Goal: Information Seeking & Learning: Learn about a topic

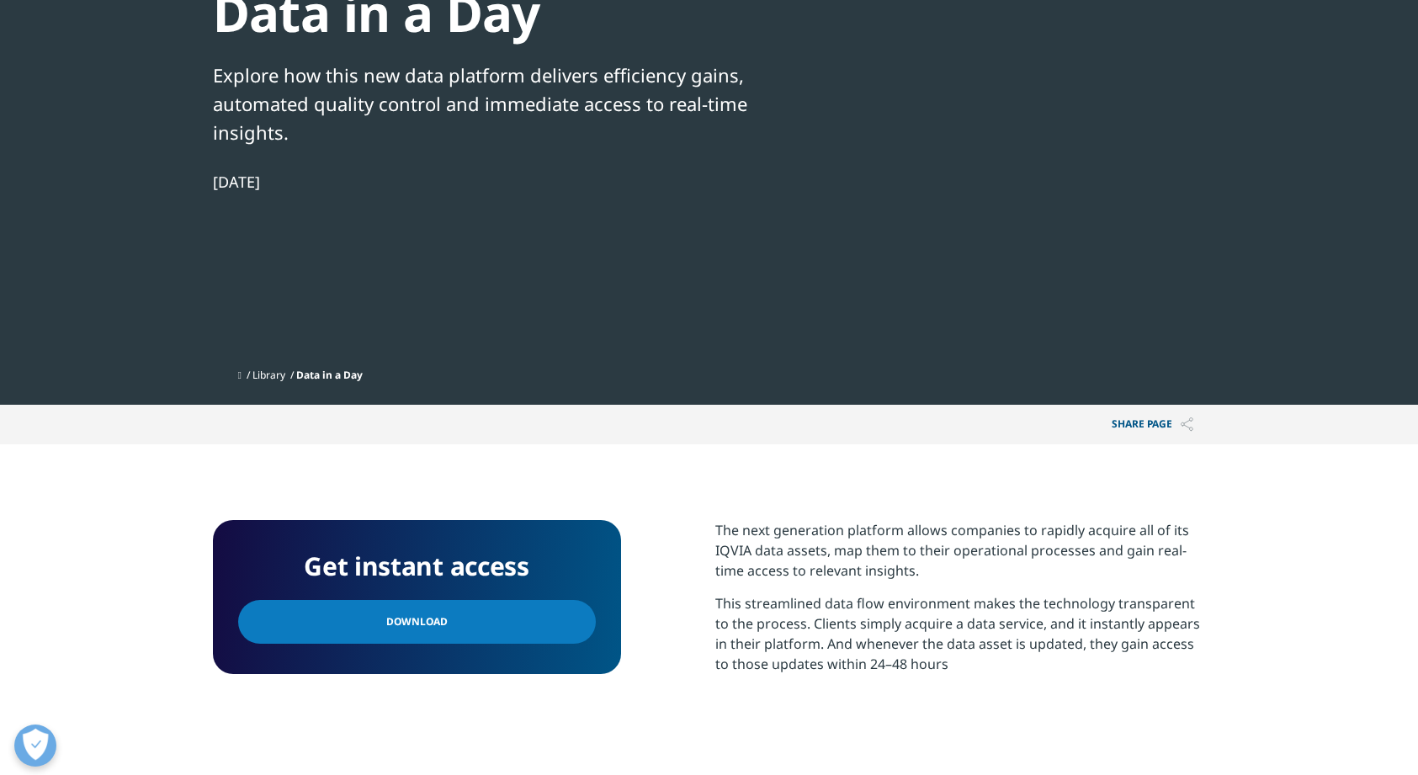
scroll to position [134, 0]
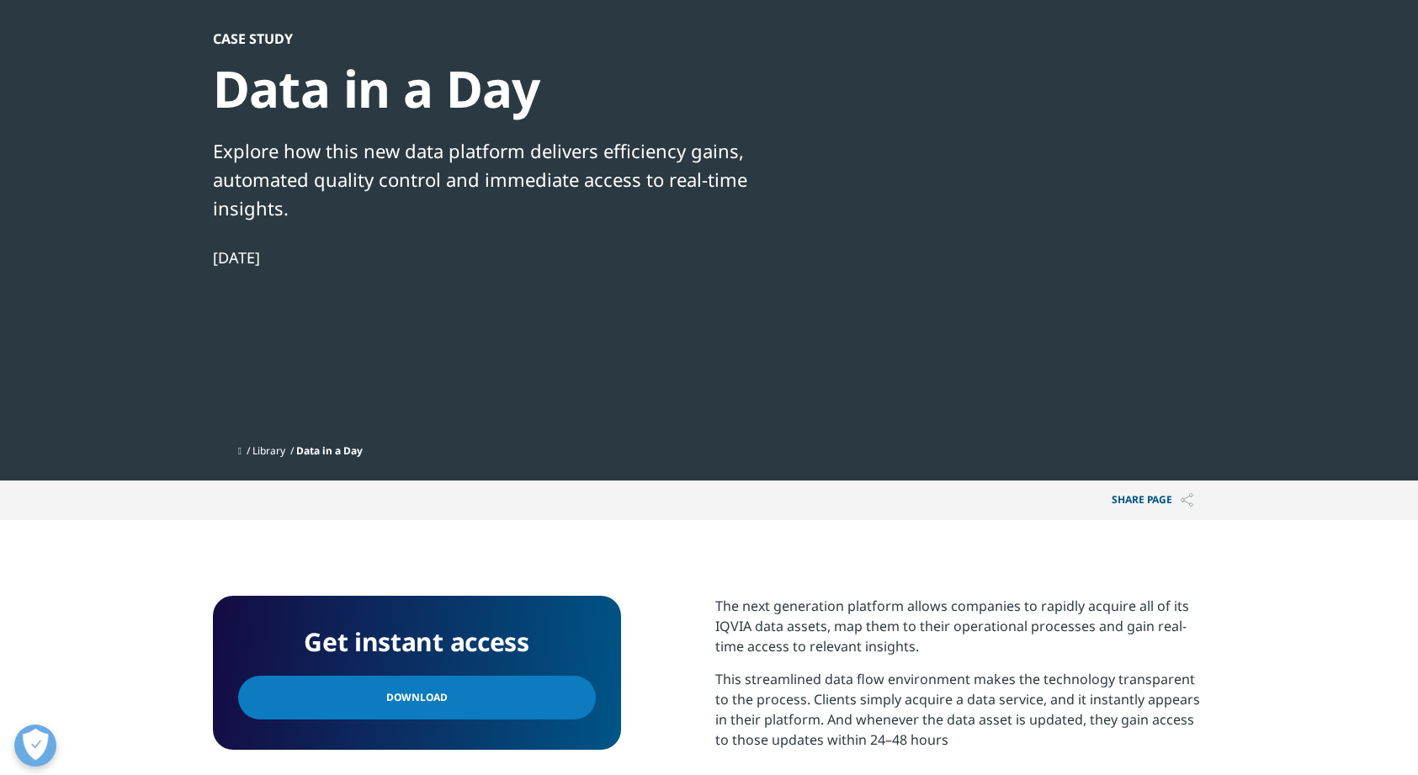
click at [1024, 263] on div at bounding box center [1043, 219] width 325 height 379
click at [1023, 264] on div at bounding box center [1043, 219] width 325 height 379
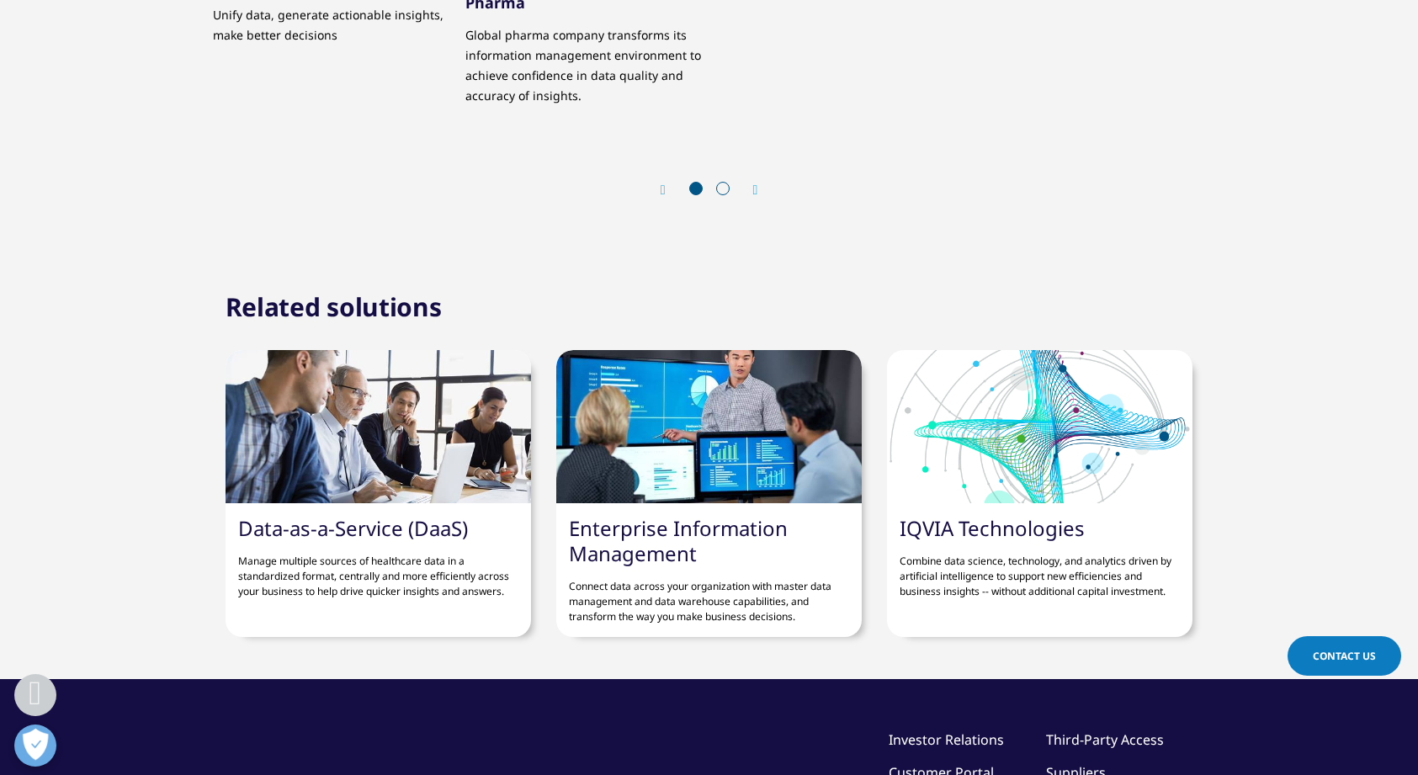
scroll to position [1023, 0]
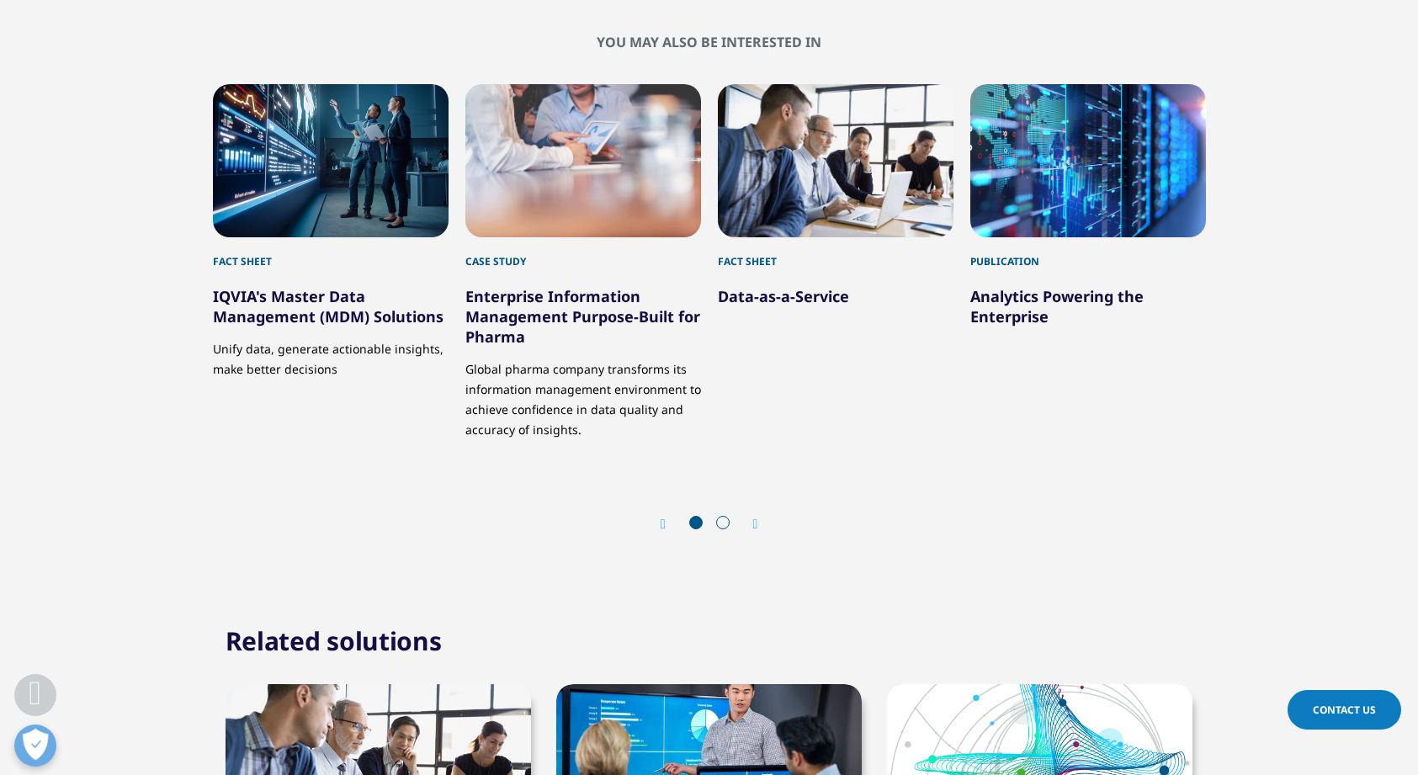
click at [728, 522] on div at bounding box center [710, 524] width 54 height 17
click at [729, 524] on span at bounding box center [722, 522] width 13 height 13
click at [757, 525] on icon "Next slide" at bounding box center [755, 524] width 5 height 13
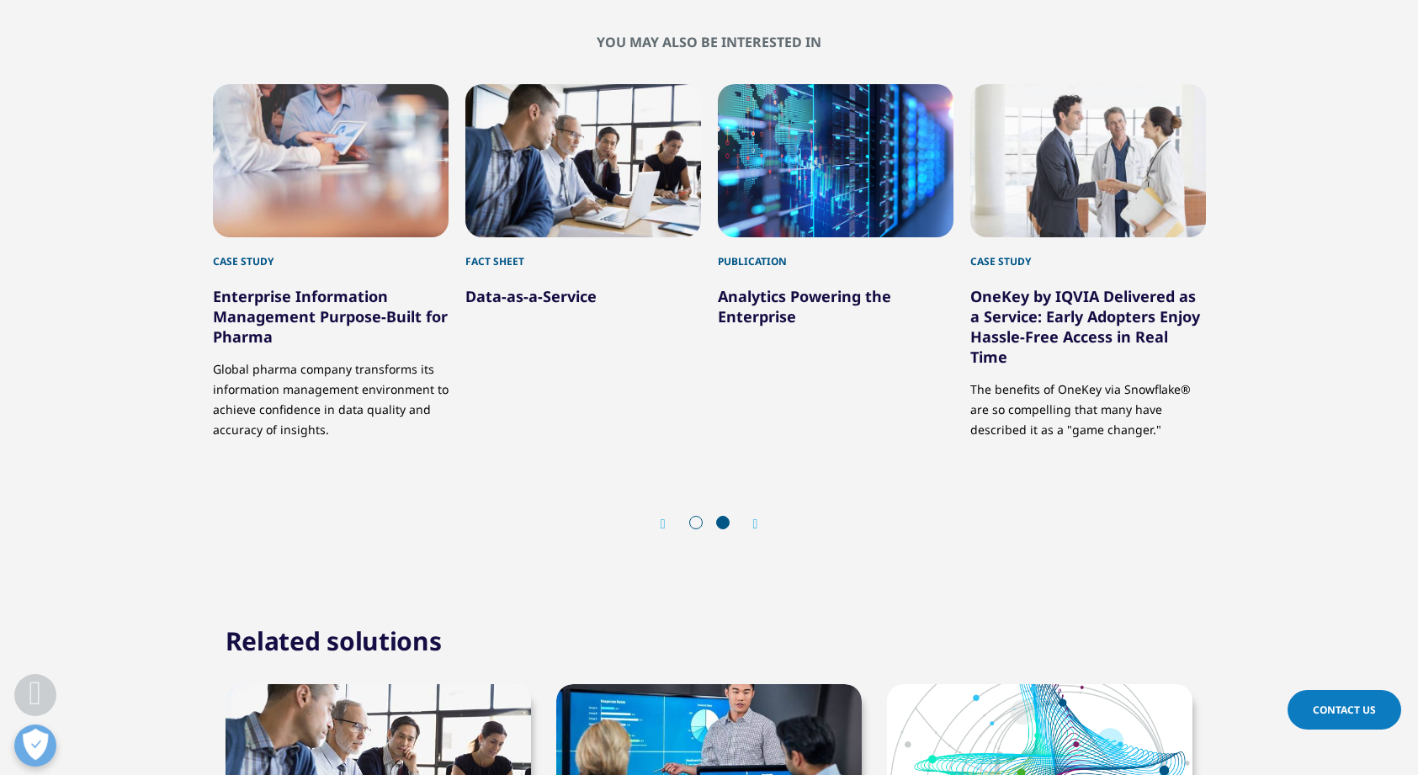
click at [750, 303] on link "Analytics Powering the Enterprise" at bounding box center [804, 306] width 173 height 40
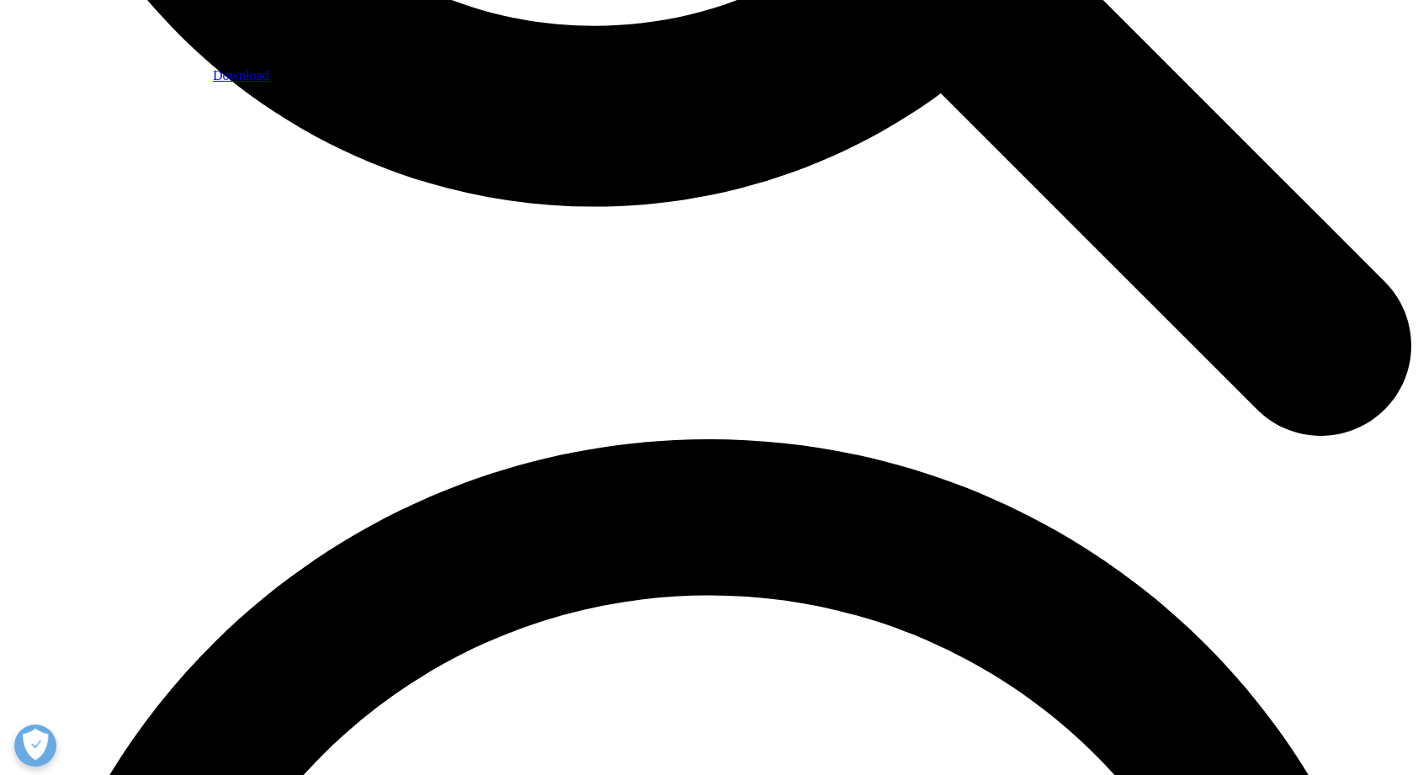
scroll to position [2404, 0]
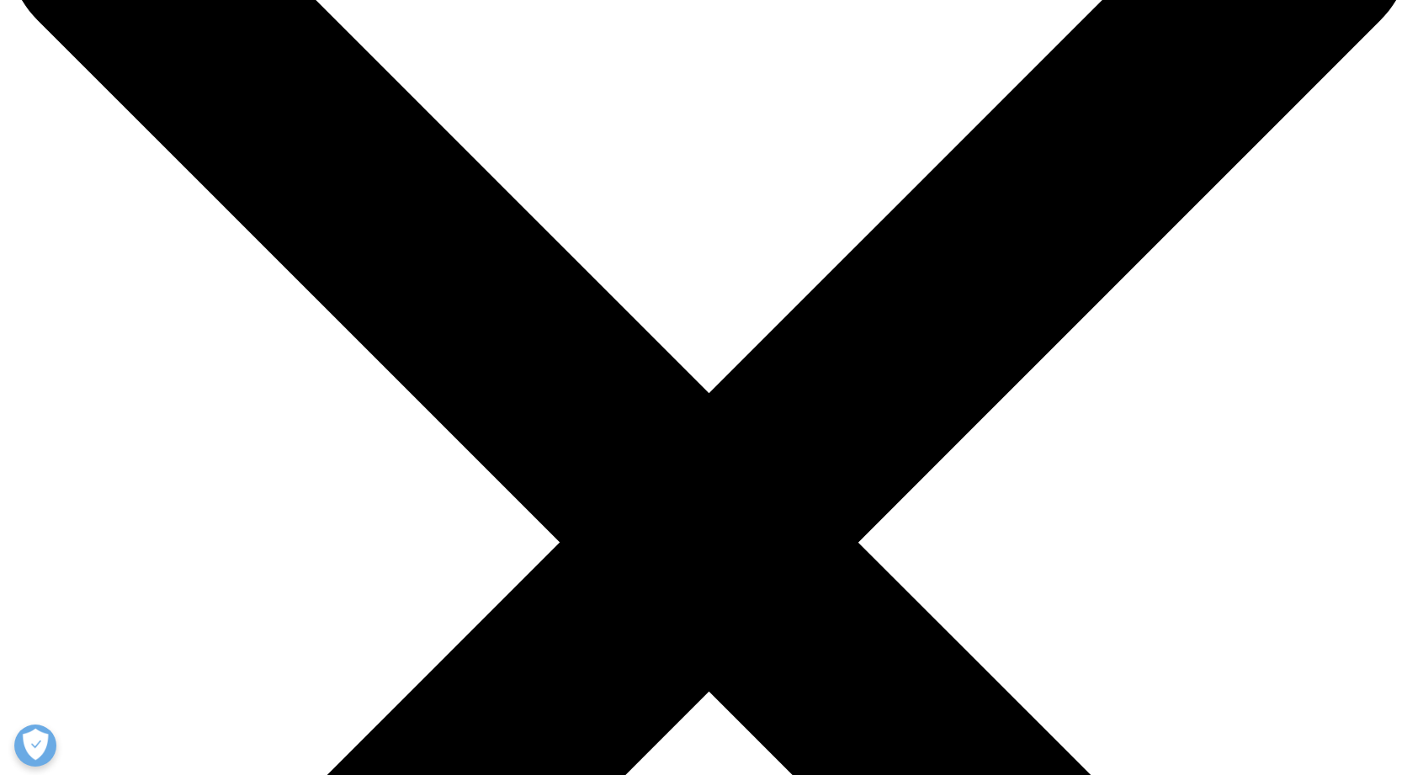
scroll to position [674, 0]
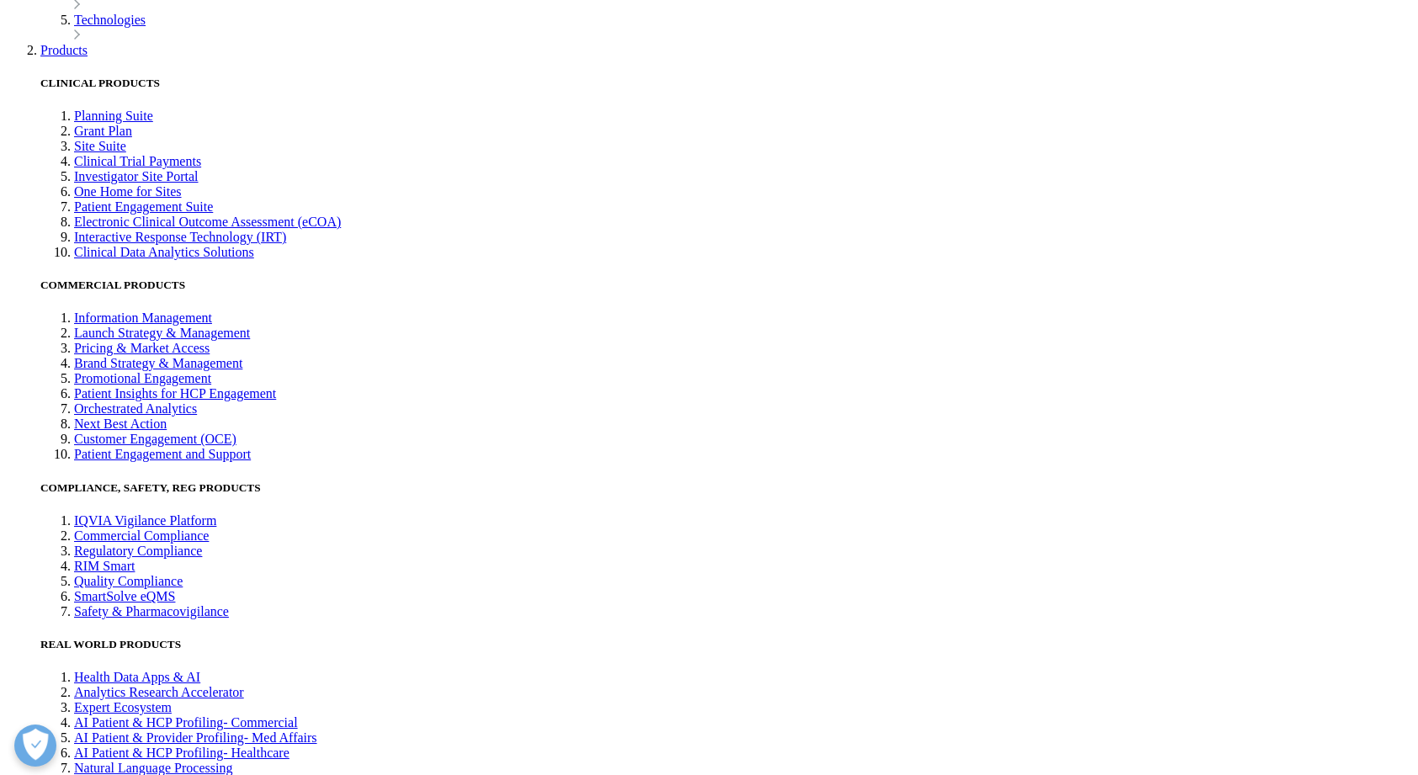
scroll to position [3871, 0]
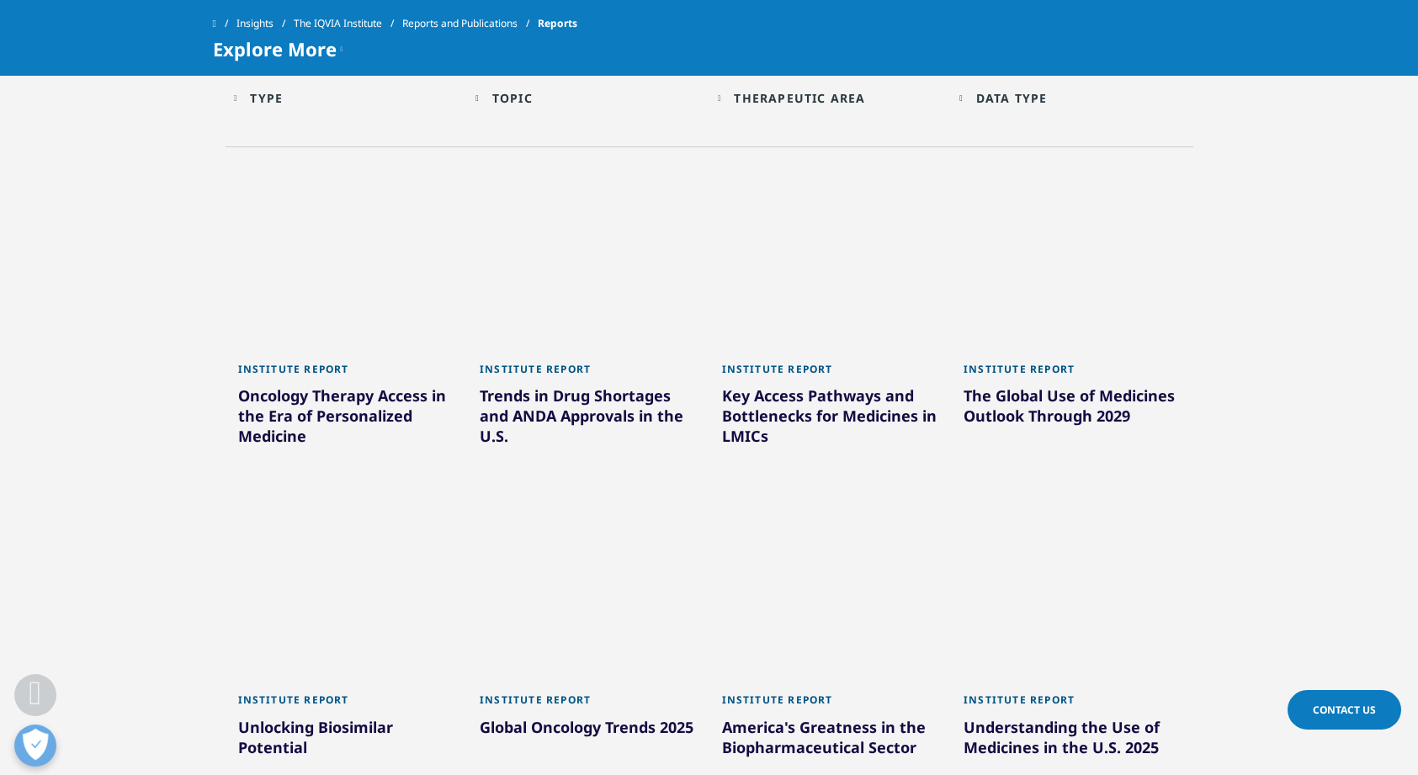
scroll to position [828, 0]
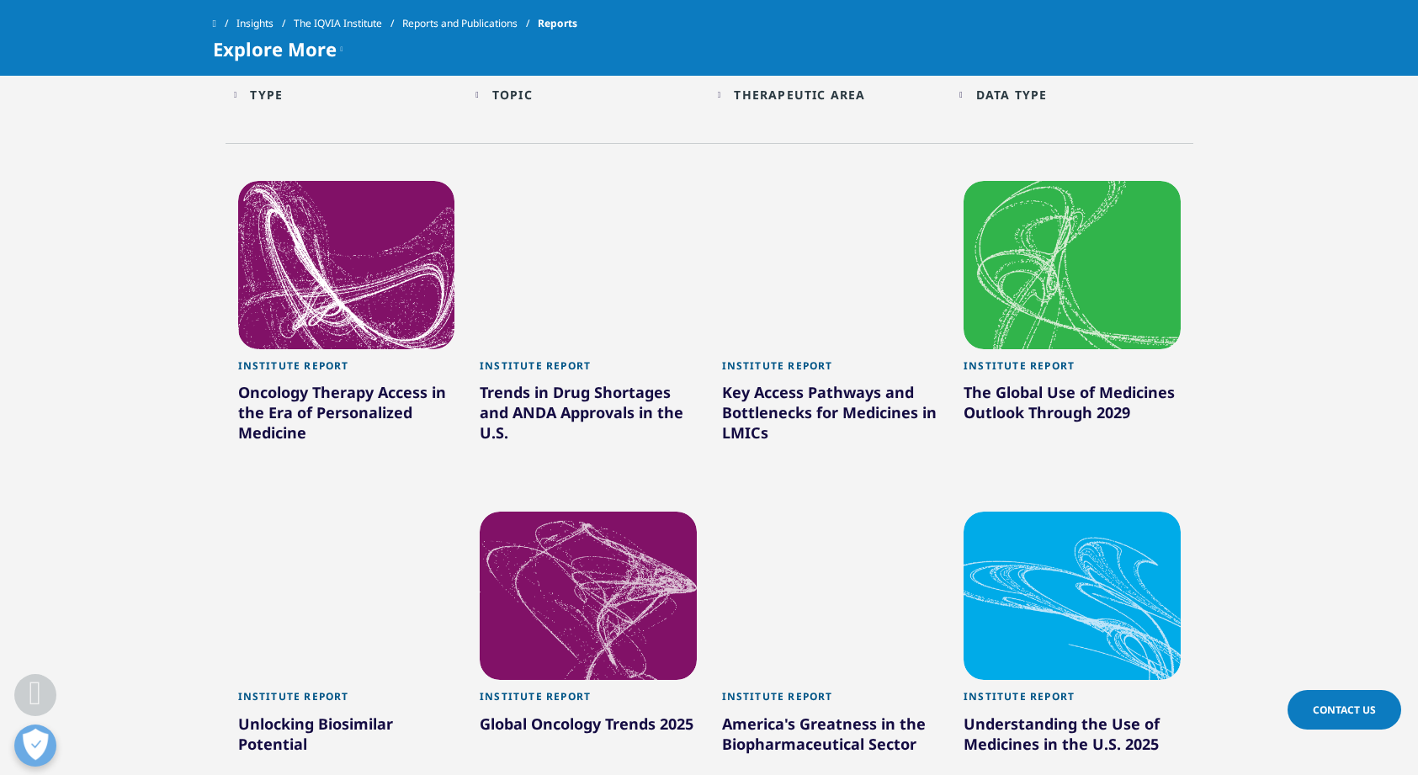
click at [993, 336] on div at bounding box center [1072, 265] width 217 height 168
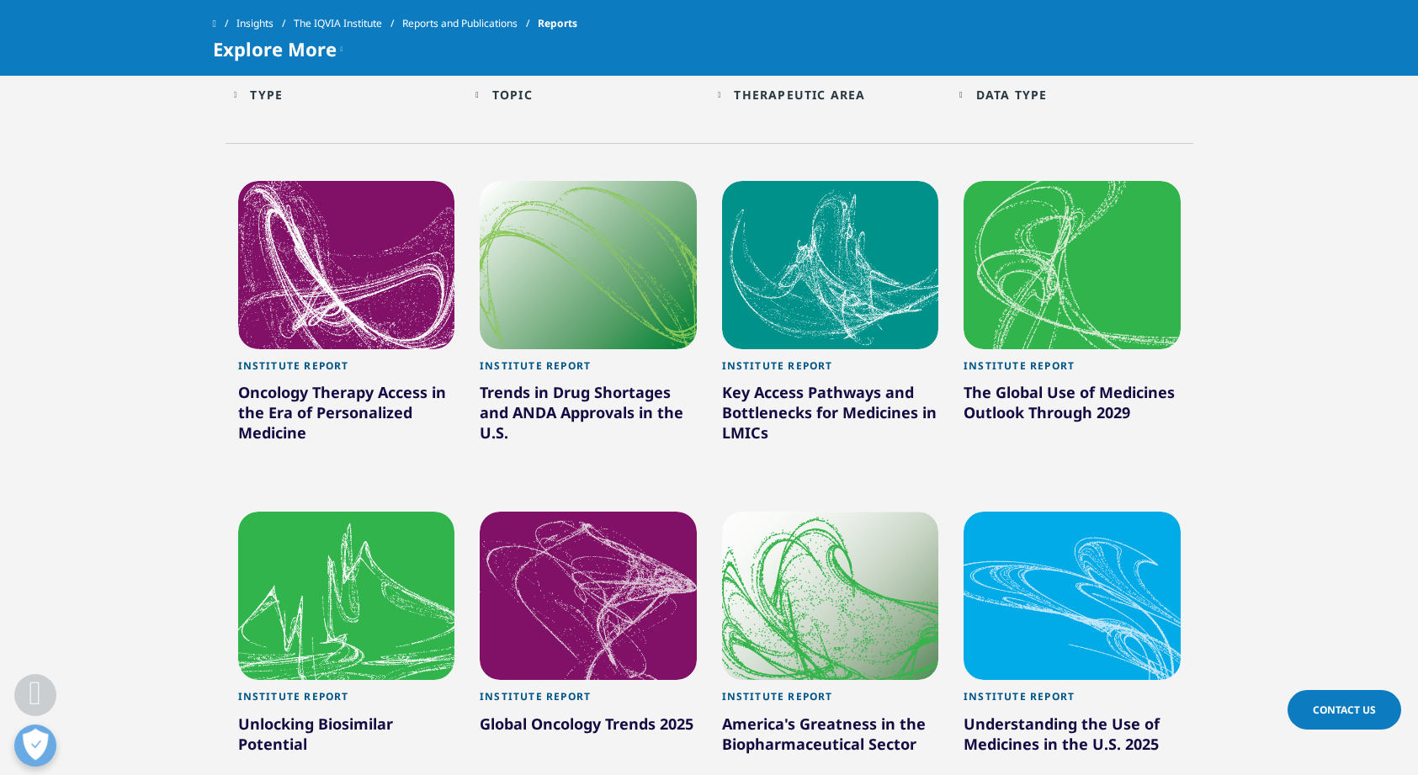
click at [1008, 393] on div "The Global Use of Medicines Outlook Through 2029" at bounding box center [1072, 405] width 217 height 47
click at [1019, 365] on div "Institute Report" at bounding box center [1072, 370] width 217 height 23
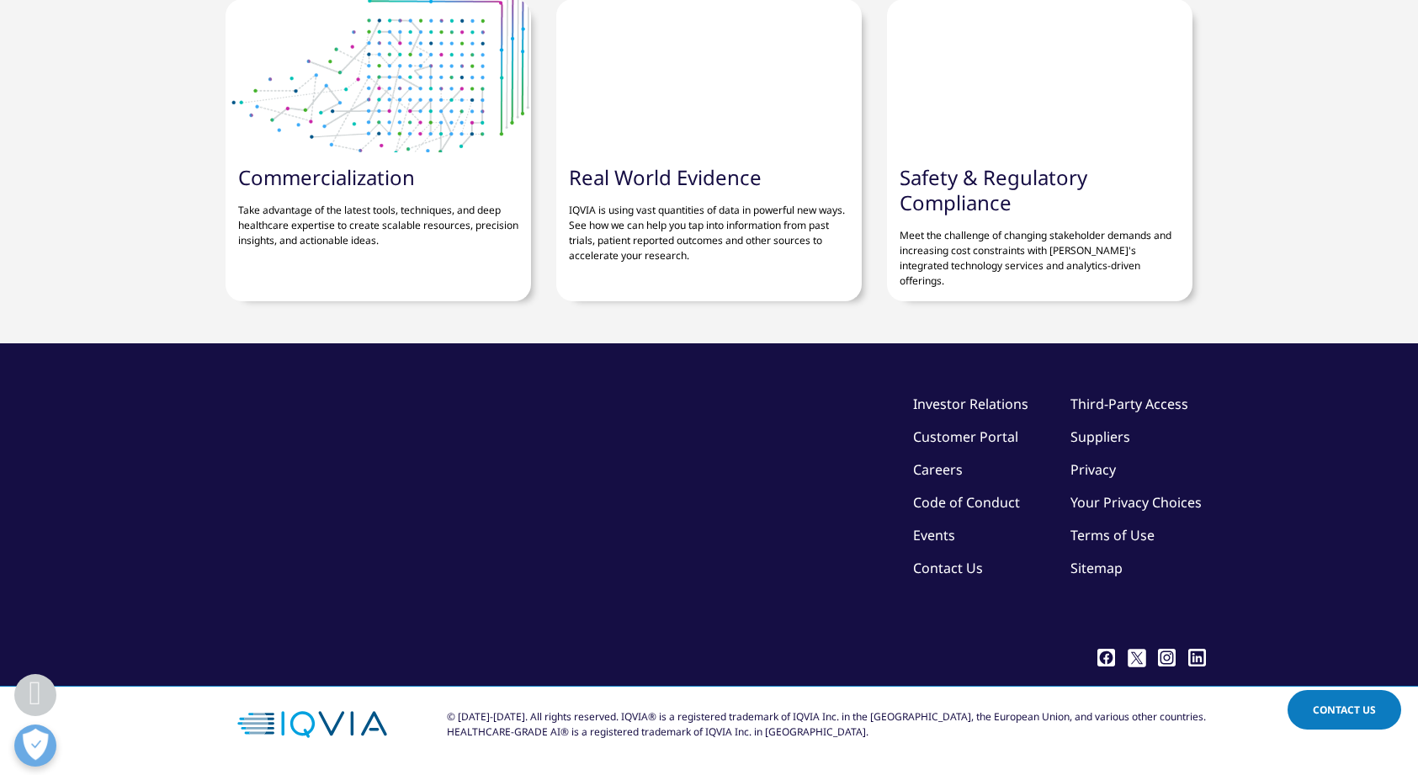
scroll to position [5676, 0]
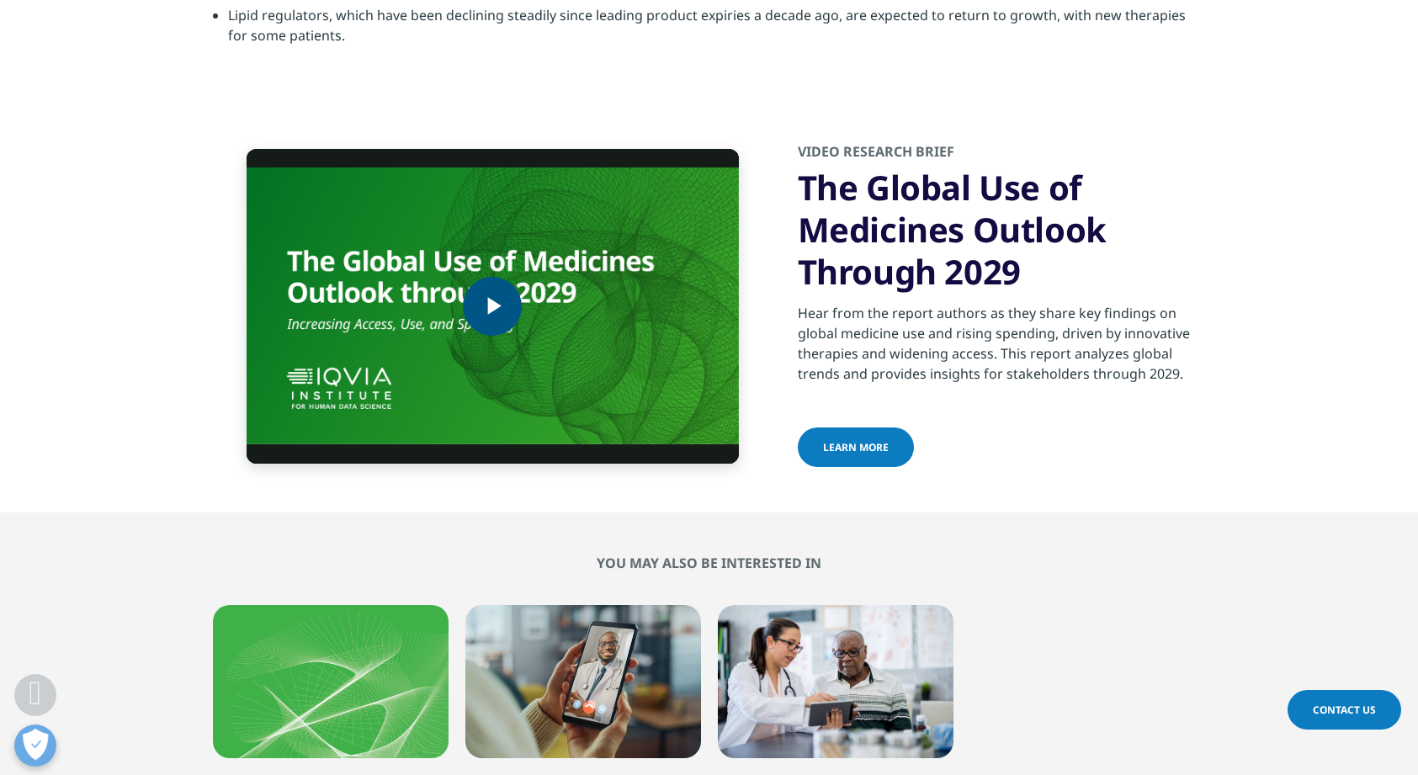
click at [492, 306] on span "Video Player" at bounding box center [492, 306] width 0 height 0
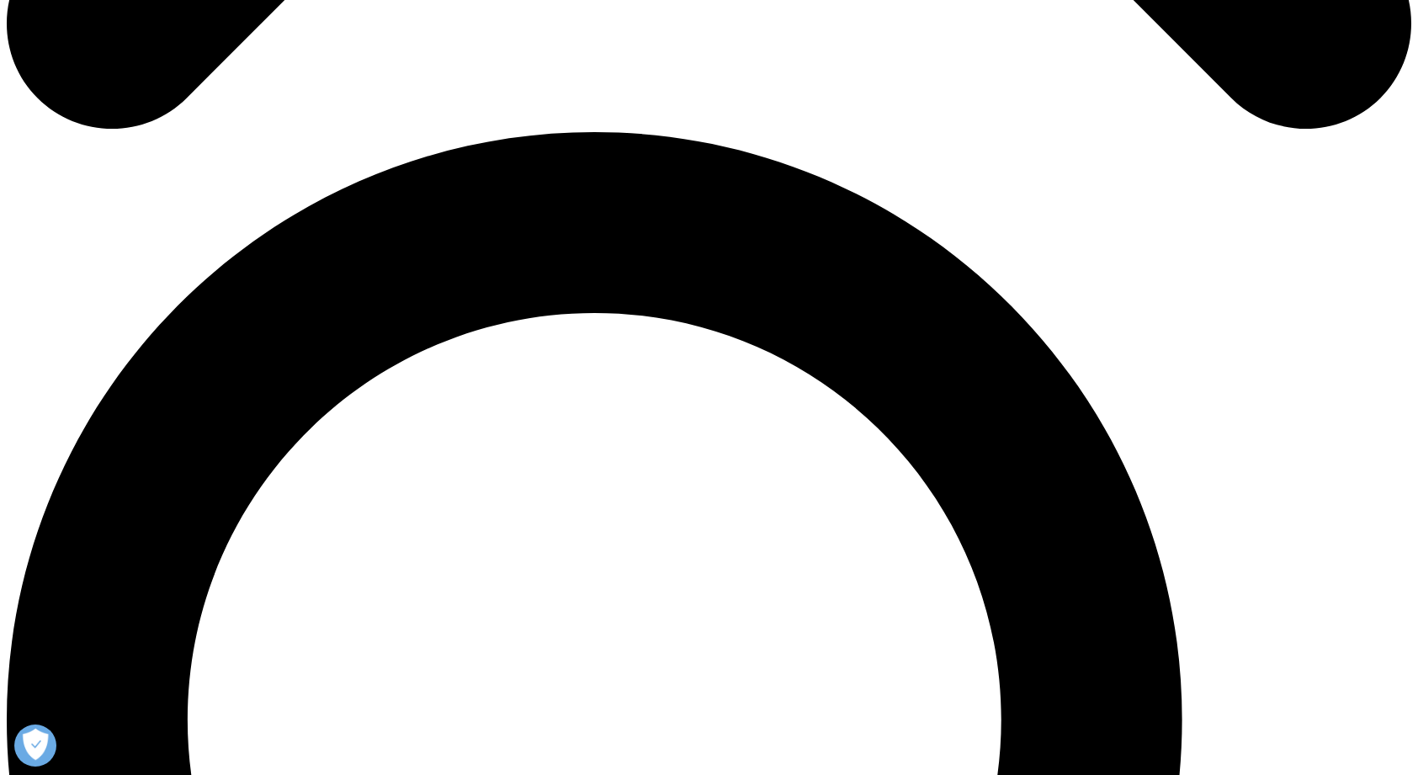
scroll to position [1304, 0]
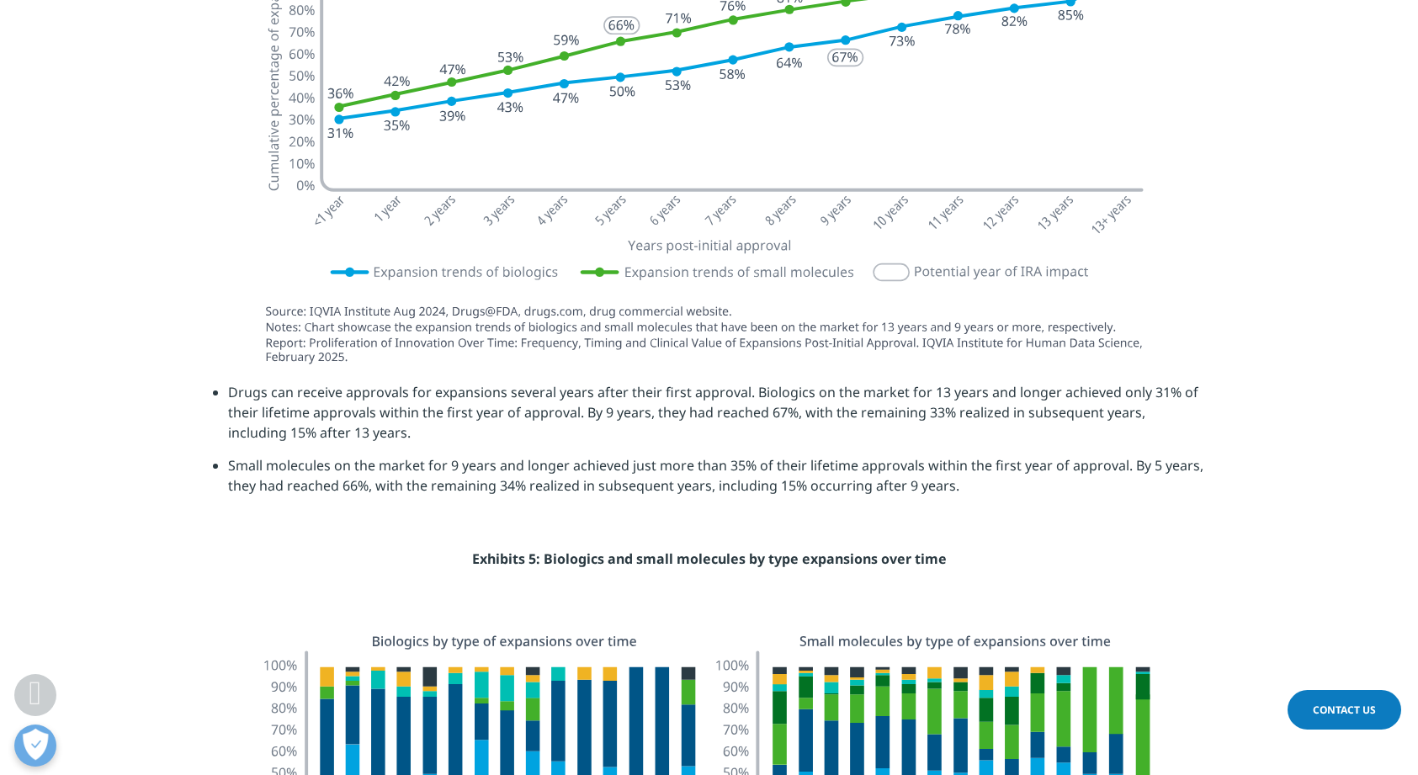
scroll to position [2924, 0]
